Goal: Navigation & Orientation: Understand site structure

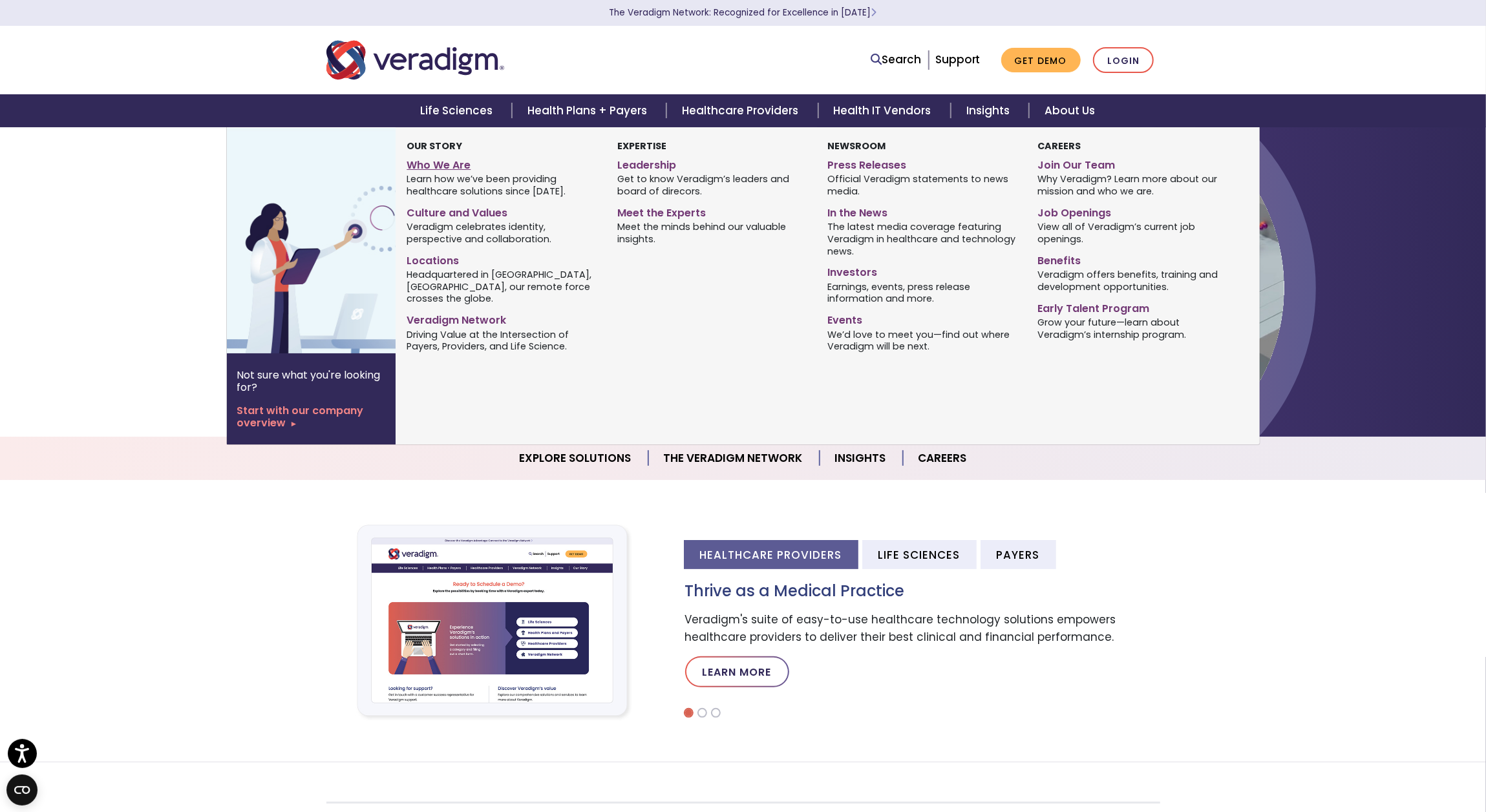
click at [457, 169] on link "Who We Are" at bounding box center [502, 163] width 190 height 18
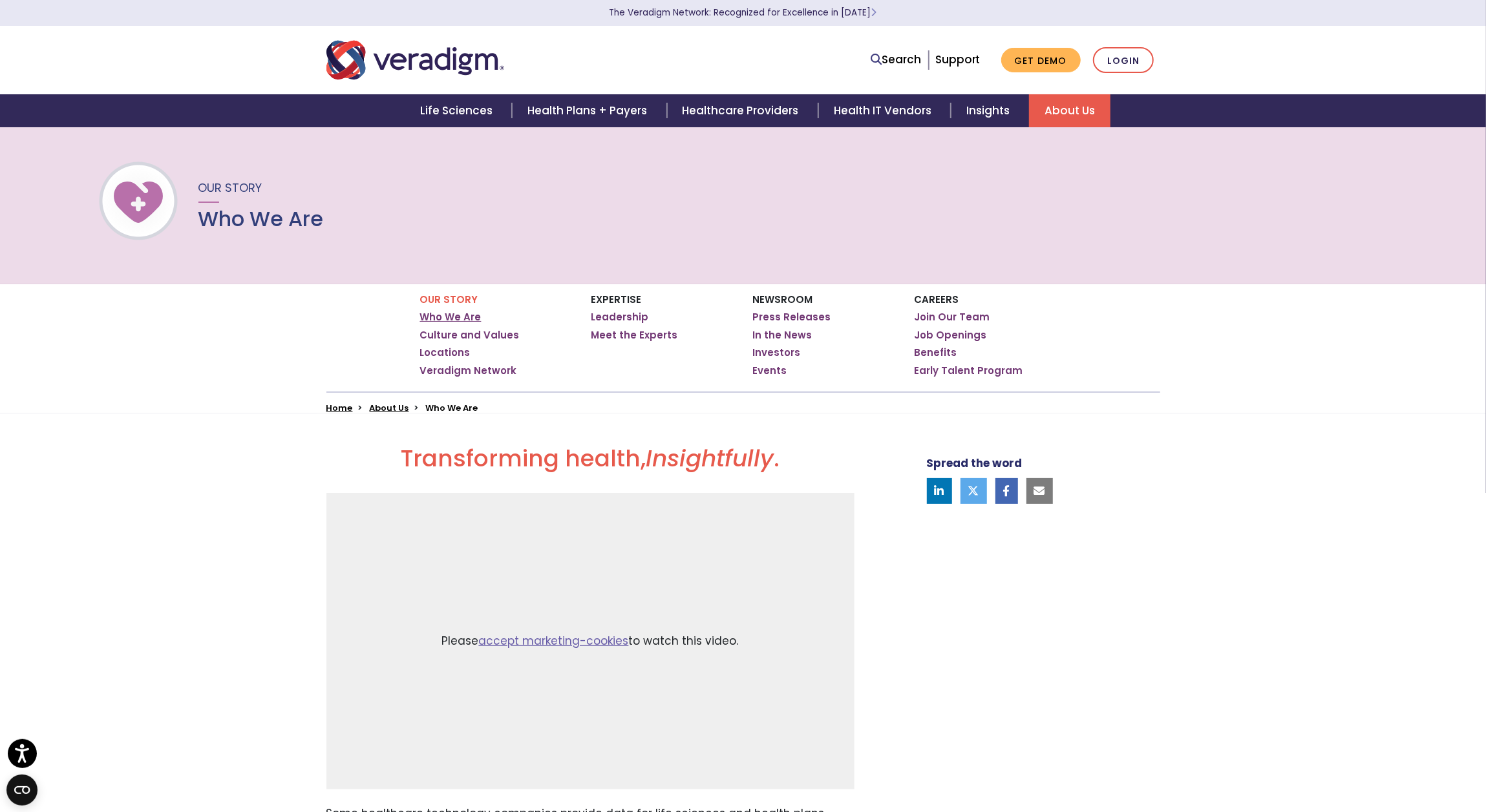
click at [439, 314] on link "Who We Are" at bounding box center [451, 317] width 61 height 13
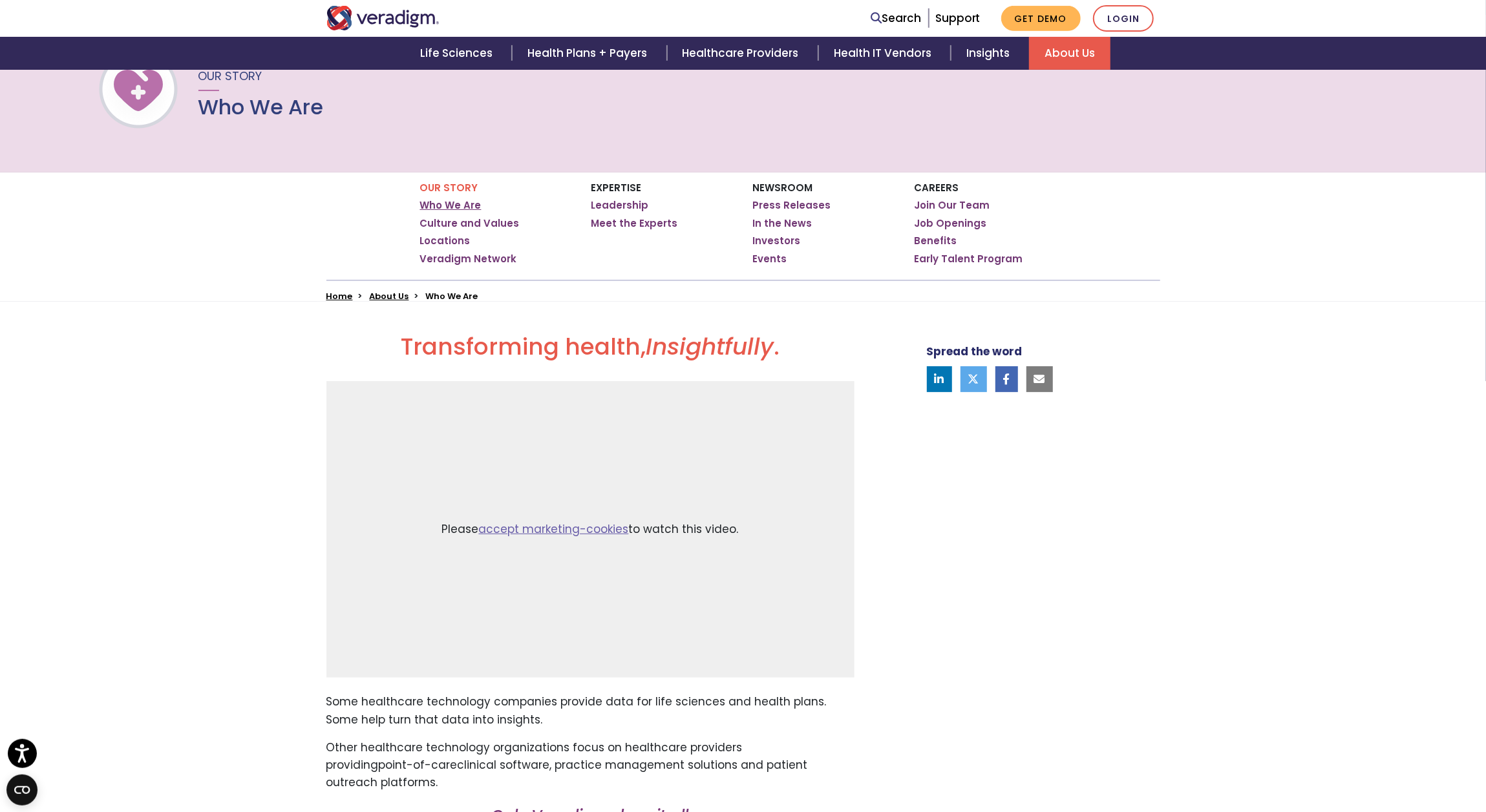
scroll to position [134, 0]
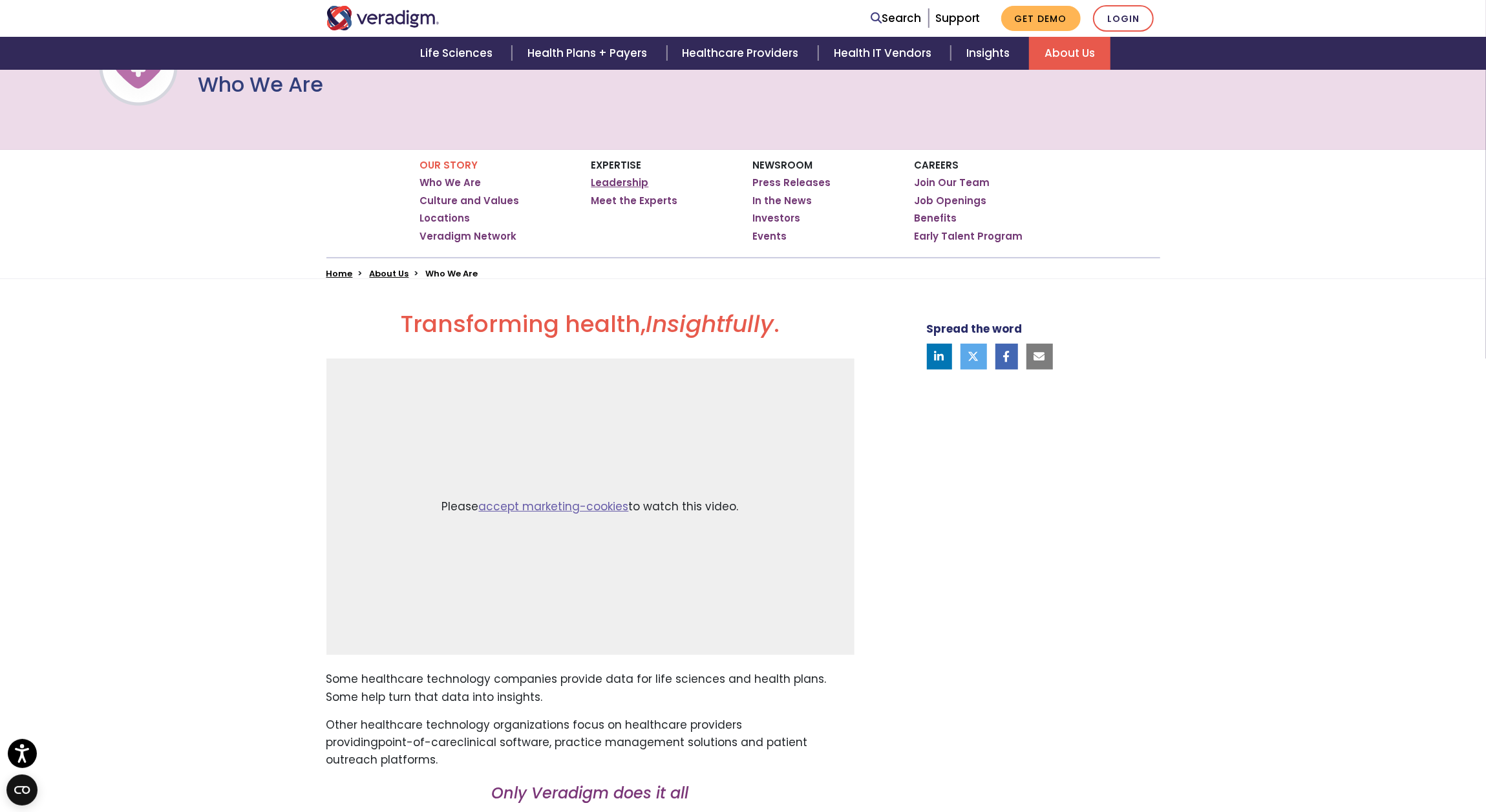
click at [634, 186] on link "Leadership" at bounding box center [620, 183] width 57 height 13
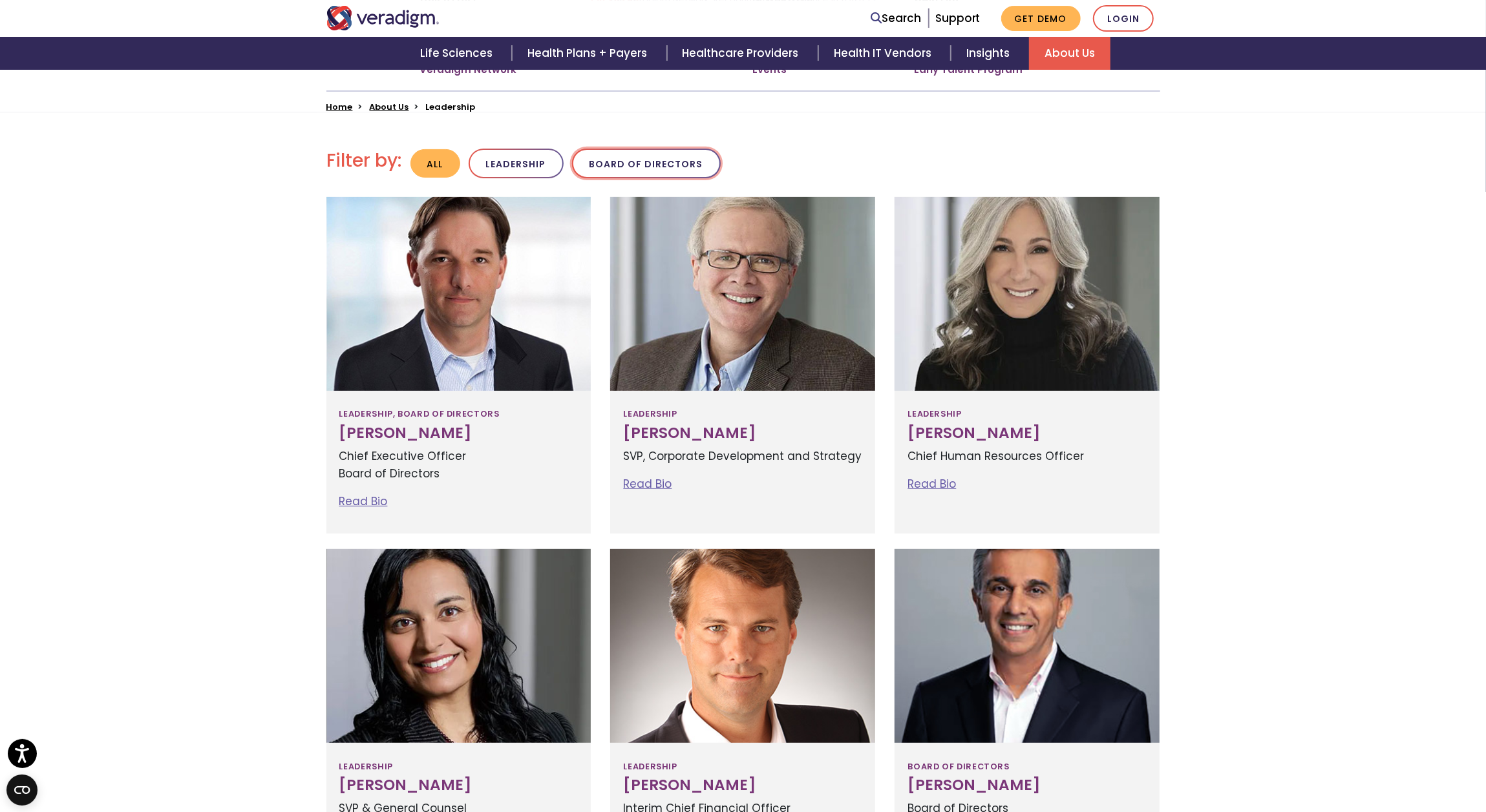
scroll to position [336, 0]
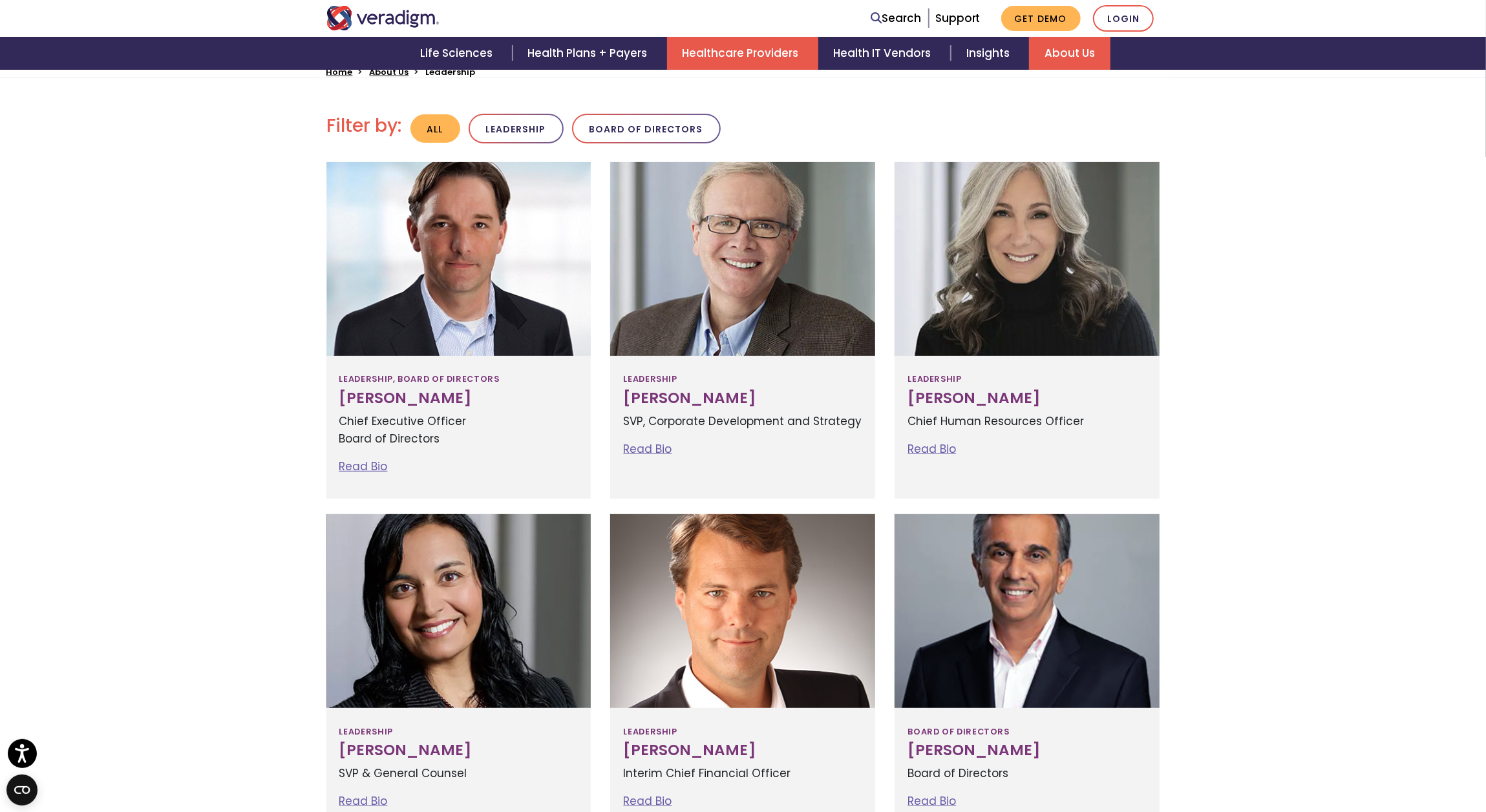
click at [727, 56] on link "Healthcare Providers" at bounding box center [743, 54] width 152 height 33
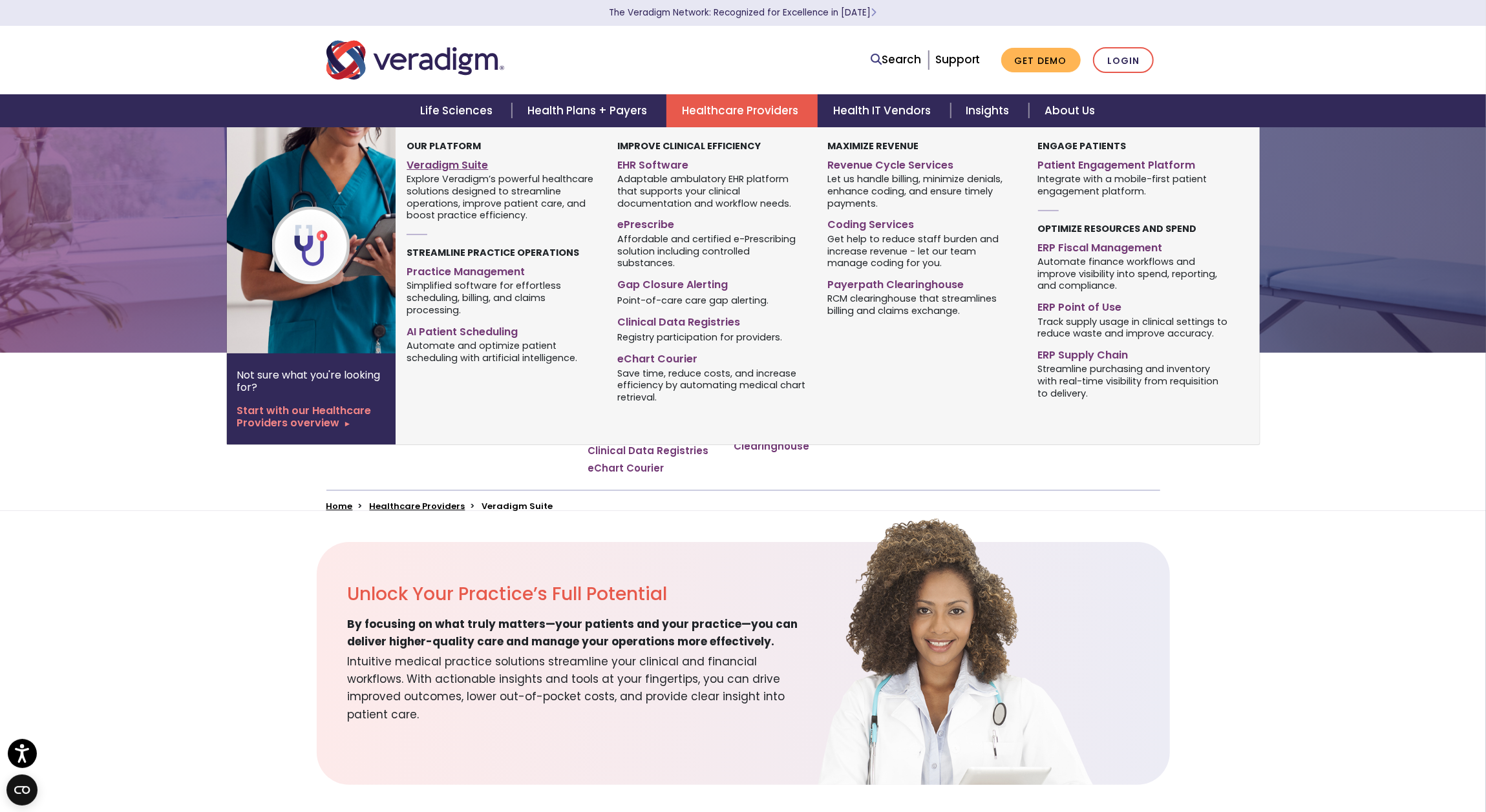
click at [471, 170] on link "Veradigm Suite" at bounding box center [502, 163] width 190 height 18
